Goal: Information Seeking & Learning: Check status

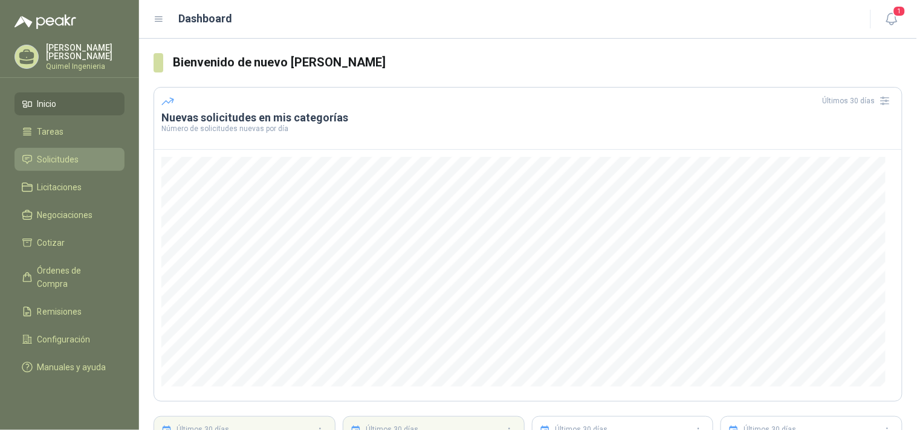
click at [69, 148] on link "Solicitudes" at bounding box center [70, 159] width 110 height 23
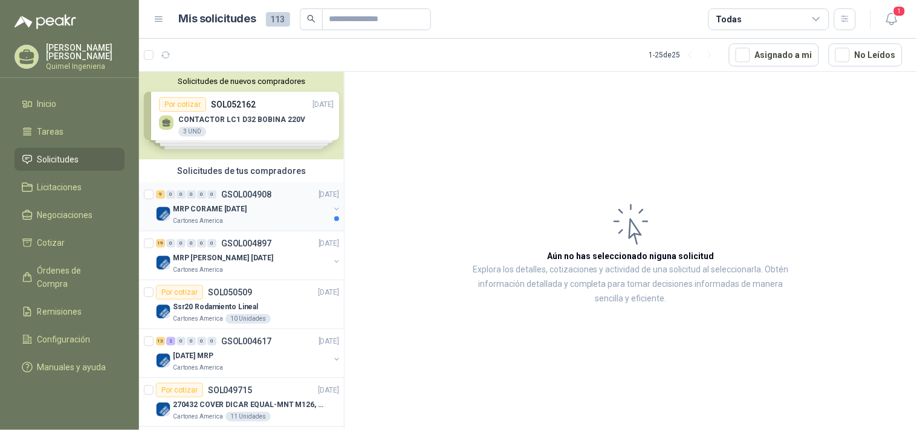
click at [269, 198] on p "GSOL004908" at bounding box center [246, 194] width 50 height 8
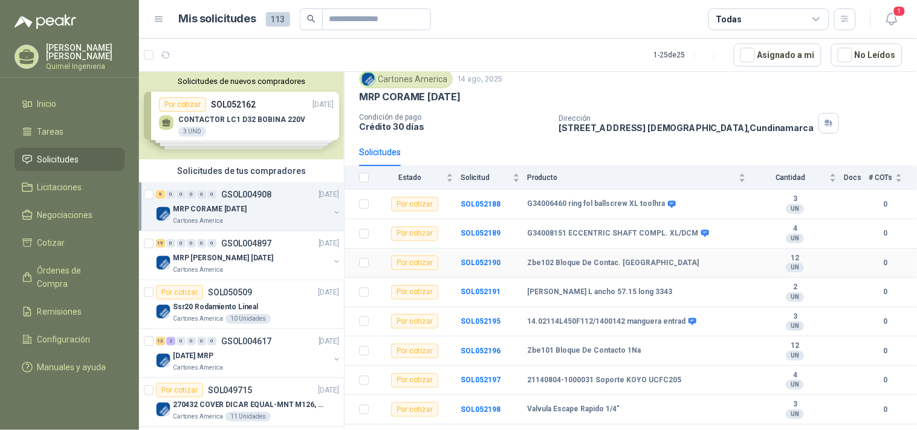
scroll to position [65, 0]
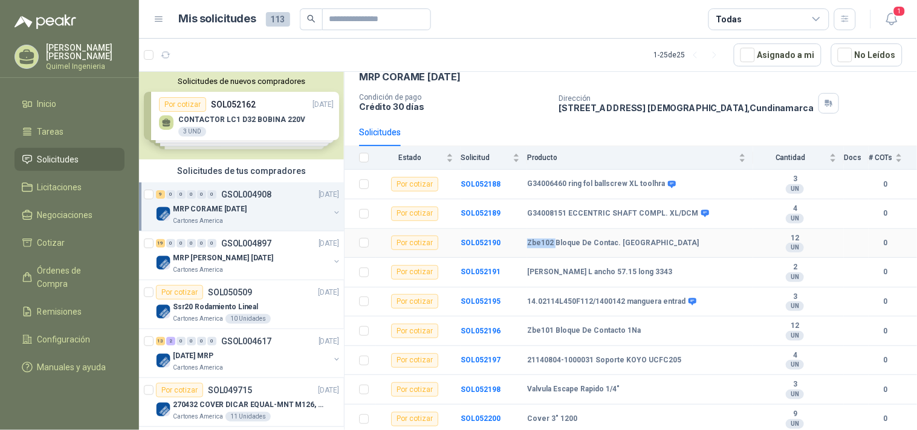
drag, startPoint x: 526, startPoint y: 240, endPoint x: 554, endPoint y: 243, distance: 27.9
click at [554, 243] on b "Zbe102 Bloque De Contac. [GEOGRAPHIC_DATA]" at bounding box center [613, 244] width 172 height 10
click at [600, 242] on b "Zbe102 Bloque De Contac. [GEOGRAPHIC_DATA]" at bounding box center [613, 244] width 172 height 10
drag, startPoint x: 524, startPoint y: 242, endPoint x: 550, endPoint y: 243, distance: 26.0
click at [550, 243] on tr "Por cotizar SOL052190 Zbe102 Bloque De Contac. NC 12 UN 0" at bounding box center [630, 244] width 572 height 30
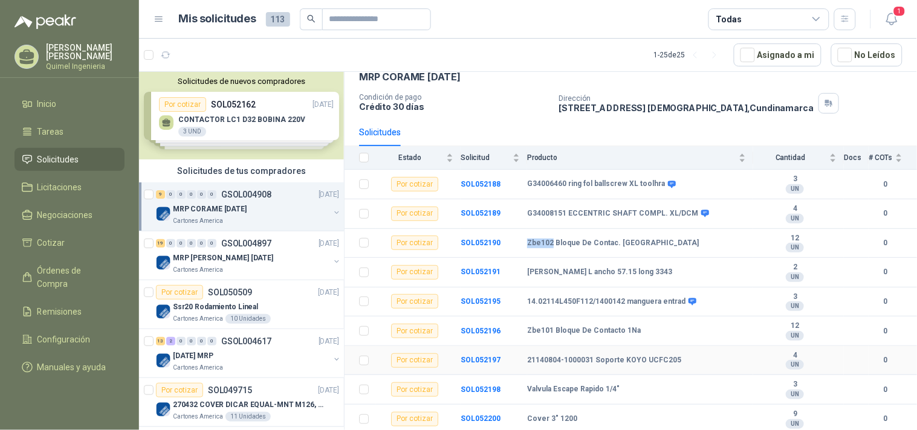
copy tr "Zbe102"
click at [636, 280] on td "[PERSON_NAME] L ancho 57.15 long 3343" at bounding box center [640, 273] width 226 height 30
drag, startPoint x: 522, startPoint y: 361, endPoint x: 593, endPoint y: 366, distance: 71.5
click at [593, 366] on tr "Por cotizar SOL052197 21140804-1000031 Soporte KOYO UCFC205 4 UN 0" at bounding box center [630, 361] width 572 height 30
copy tr "21140804-1000031"
